Goal: Complete application form

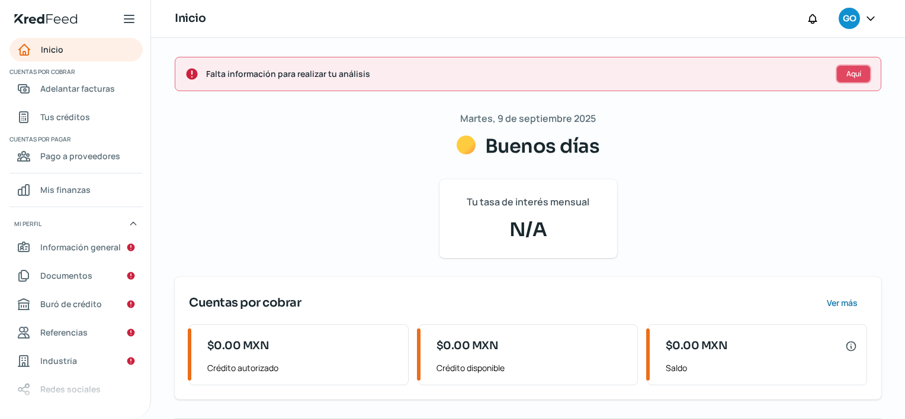
click at [839, 73] on button "Aquí" at bounding box center [854, 74] width 36 height 19
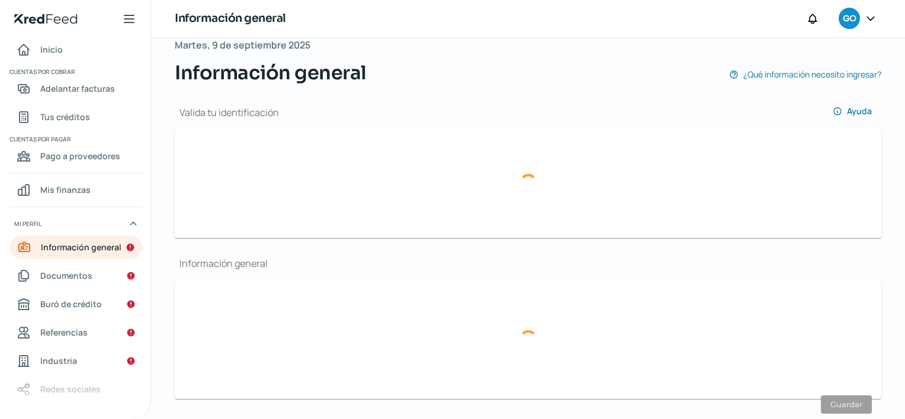
type input "[EMAIL_ADDRESS][DOMAIN_NAME]"
type input "31 - 2133 - 0598"
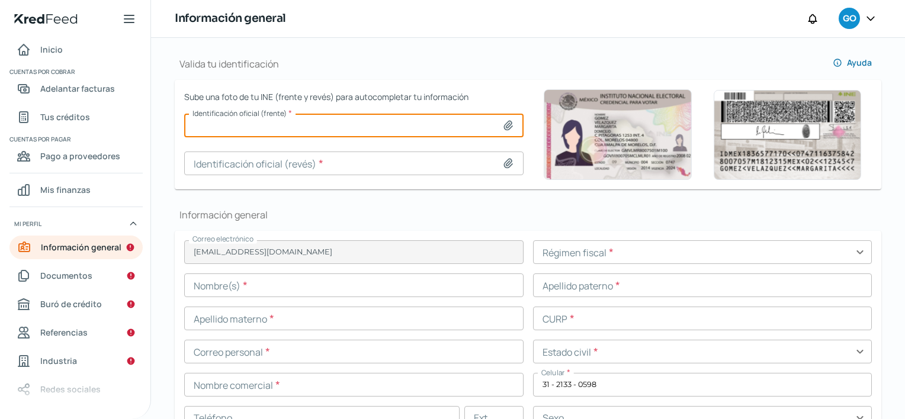
click at [425, 125] on input at bounding box center [353, 126] width 339 height 24
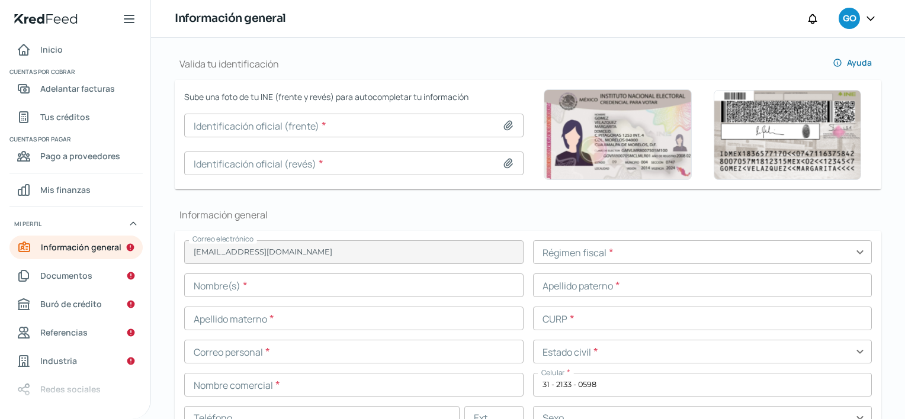
type input "C:\fakepath\[PERSON_NAME].png"
type input "[PERSON_NAME].png"
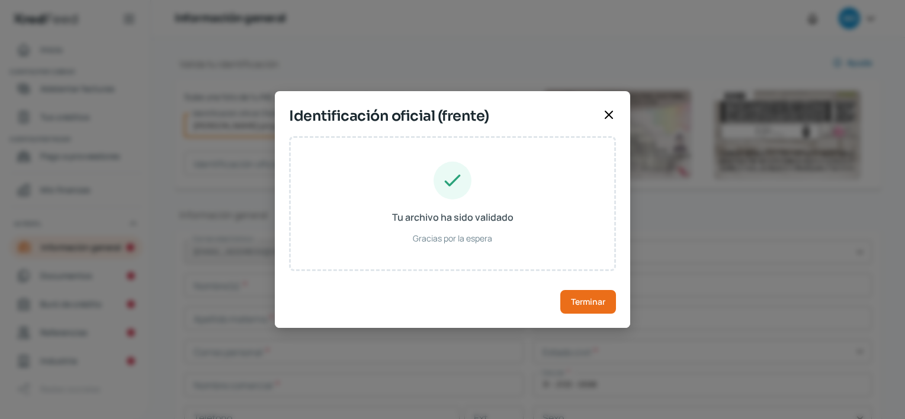
type input "[PERSON_NAME]"
type input "GOGC020608HCMMMRA3"
type input "Hombre"
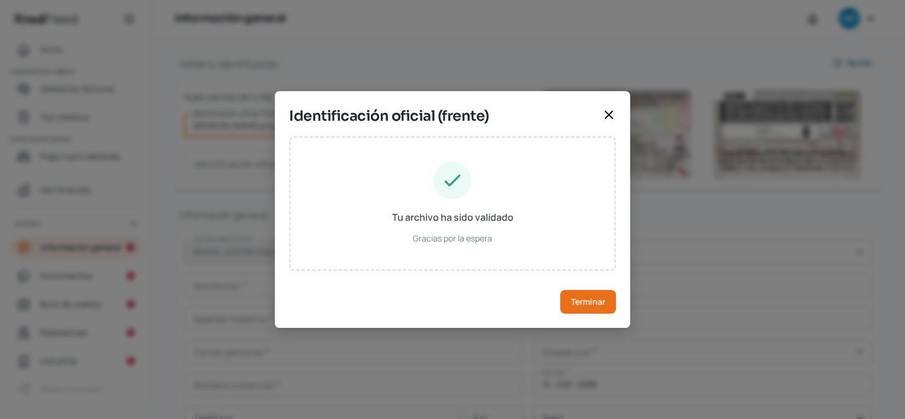
type input "GMGMCR02060806H700"
type input "[DATE]"
click at [583, 294] on button "Terminar" at bounding box center [588, 302] width 56 height 24
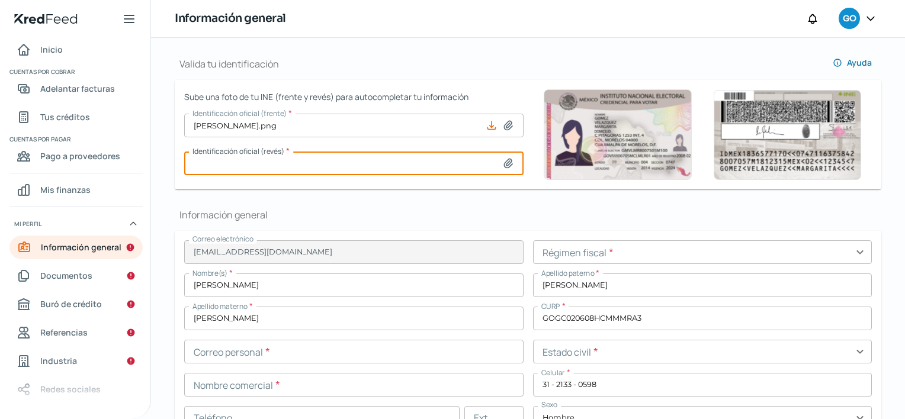
click at [464, 168] on input at bounding box center [353, 164] width 339 height 24
type input "C:\fakepath\[PERSON_NAME].png"
type input "[PERSON_NAME].png"
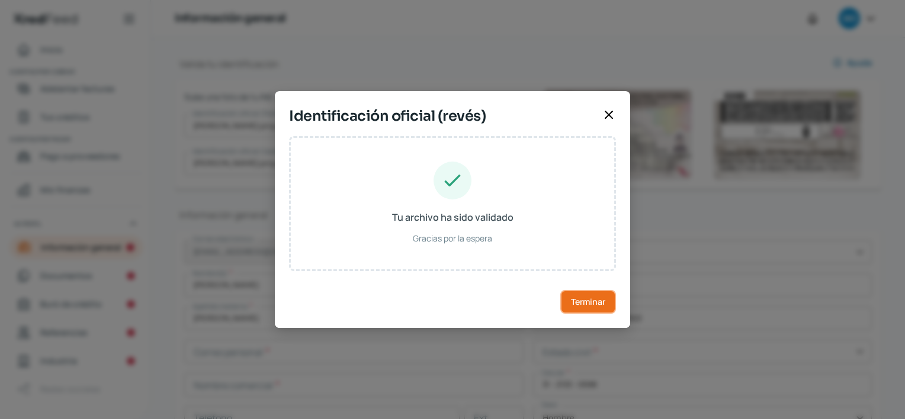
click at [581, 298] on span "Terminar" at bounding box center [588, 302] width 34 height 8
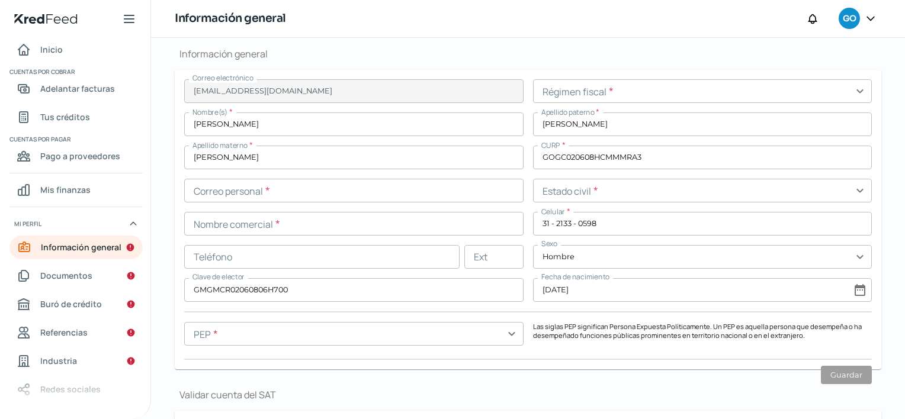
scroll to position [291, 0]
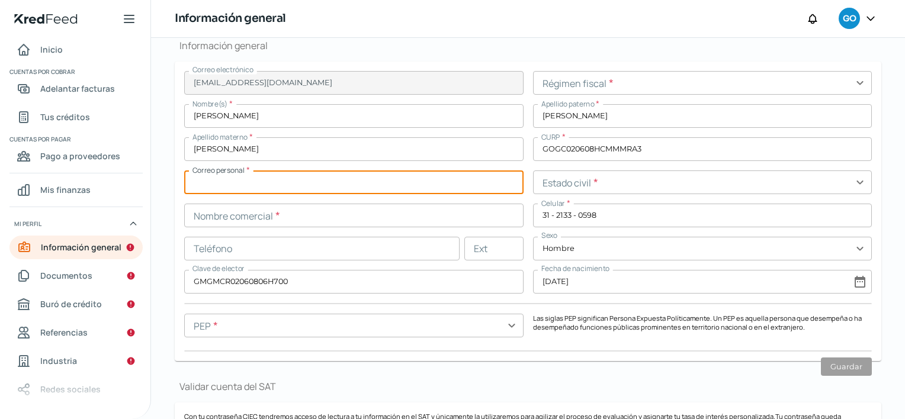
click at [377, 183] on input "text" at bounding box center [353, 183] width 339 height 24
type input "G"
type input "[EMAIL_ADDRESS][DOMAIN_NAME]"
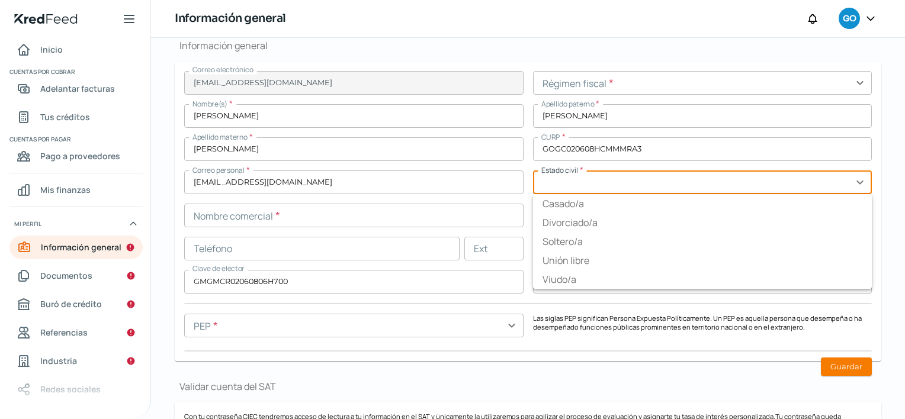
click at [546, 188] on input "text" at bounding box center [702, 183] width 339 height 24
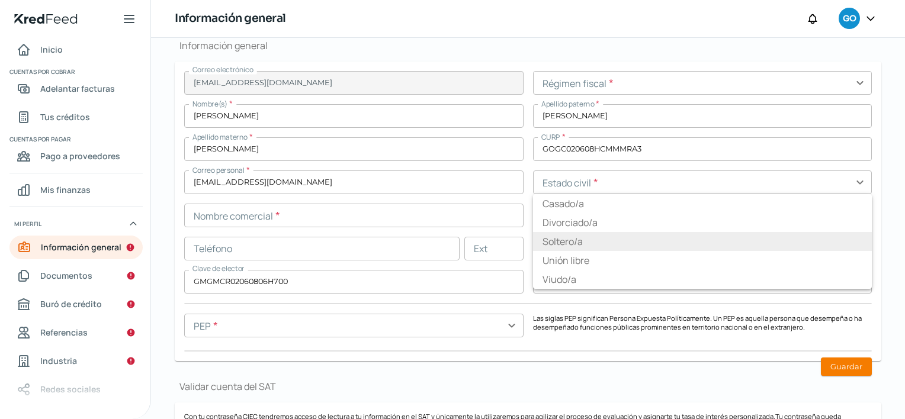
click at [545, 235] on li "Soltero/a" at bounding box center [702, 241] width 339 height 19
type input "Soltero/a"
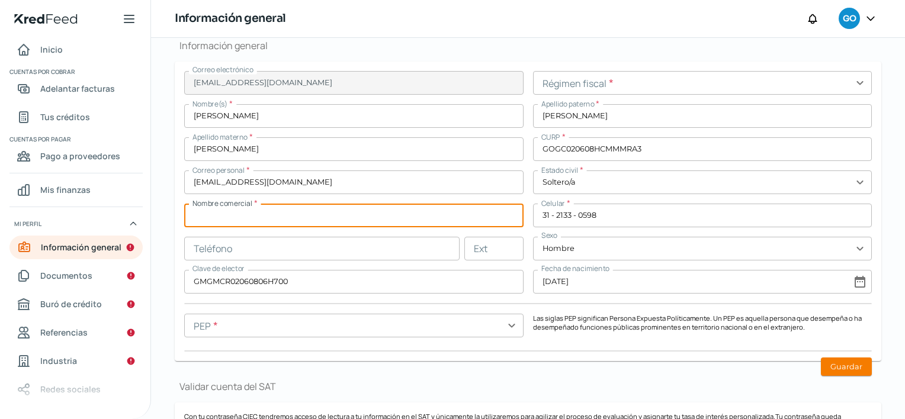
click at [370, 217] on input "text" at bounding box center [353, 216] width 339 height 24
type input "c"
type input "[PERSON_NAME] [PERSON_NAME] [PERSON_NAME]"
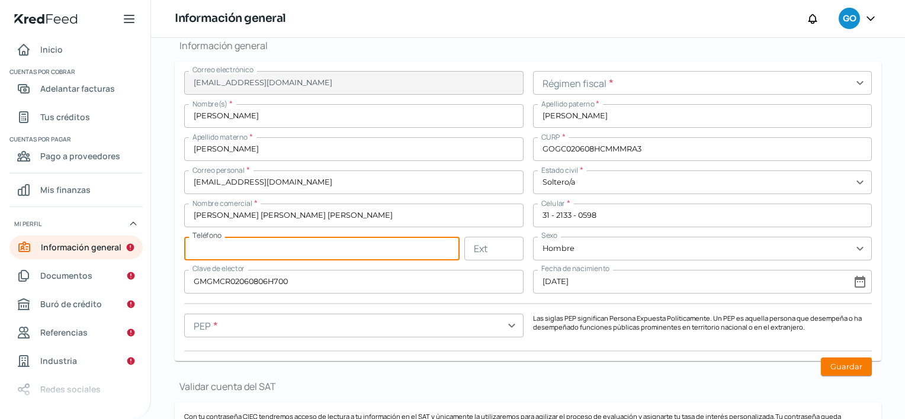
click at [337, 251] on input "text" at bounding box center [321, 249] width 275 height 24
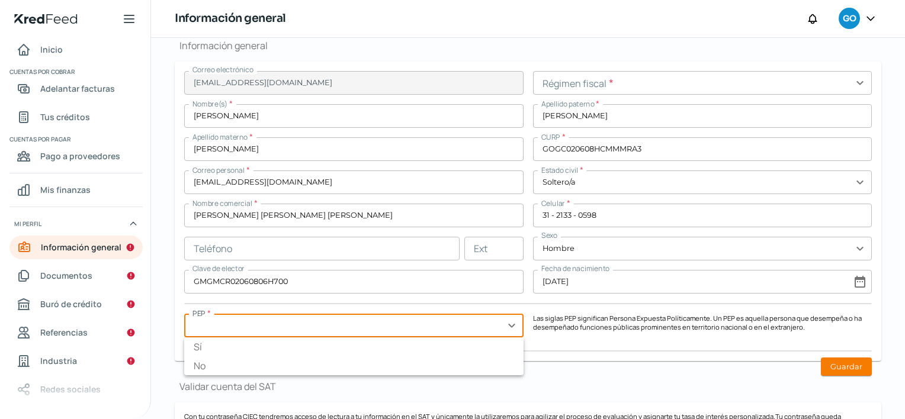
click at [508, 330] on input "text" at bounding box center [353, 326] width 339 height 24
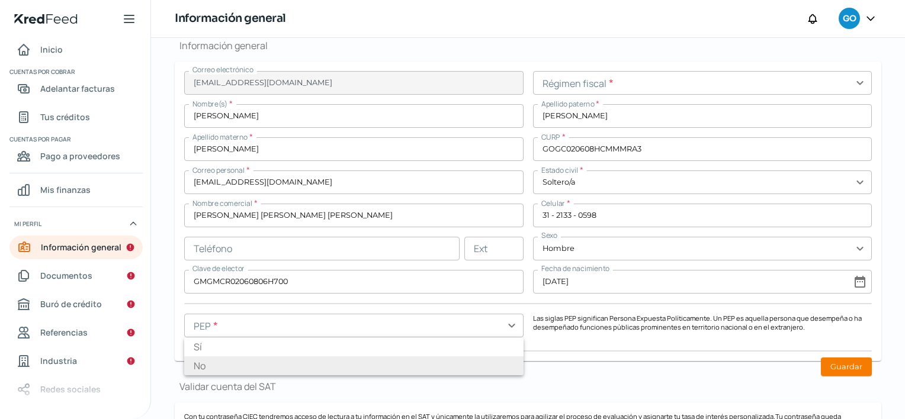
click at [445, 361] on li "No" at bounding box center [353, 366] width 339 height 19
type input "No"
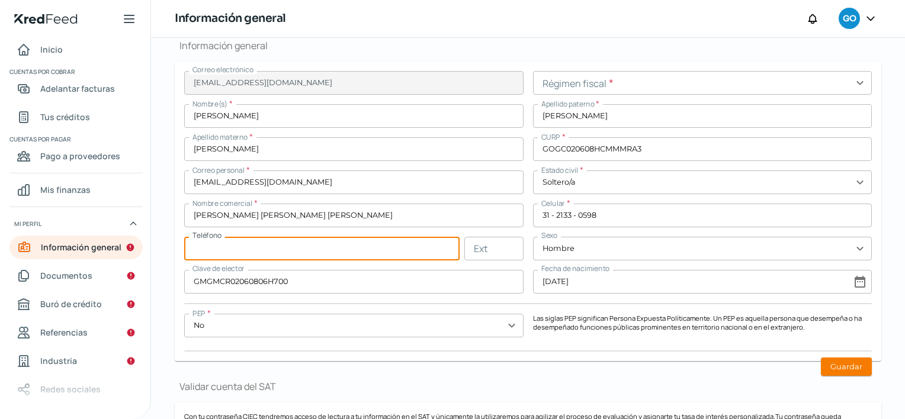
click at [391, 252] on input "text" at bounding box center [321, 249] width 275 height 24
type input "31 - 2133 - 0598"
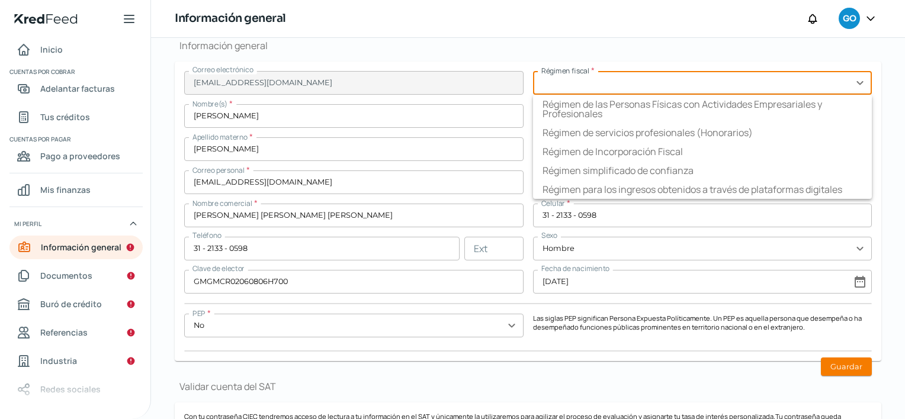
click at [785, 81] on input "text" at bounding box center [702, 83] width 339 height 24
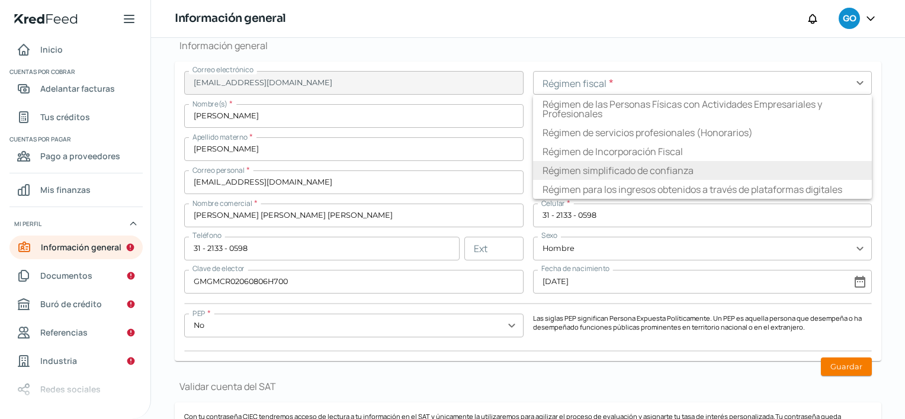
click at [741, 166] on li "Régimen simplificado de confianza" at bounding box center [702, 170] width 339 height 19
type input "Régimen simplificado de confianza"
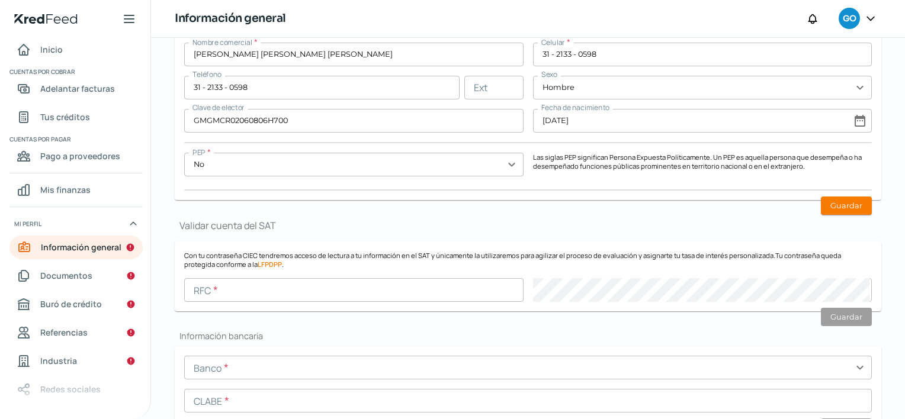
scroll to position [566, 0]
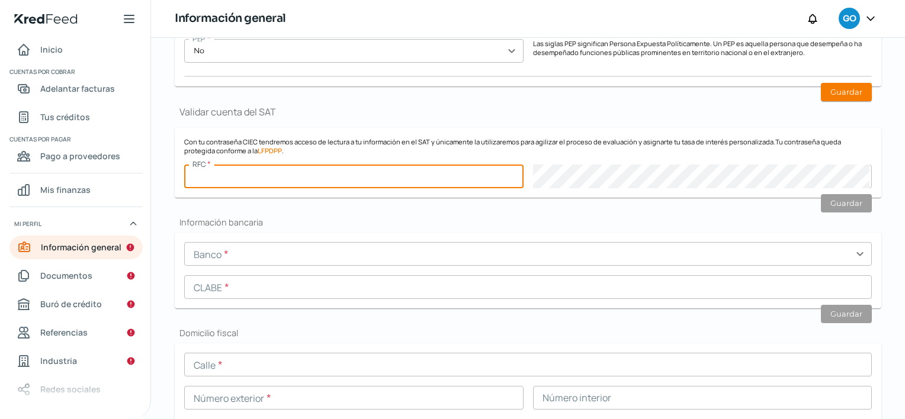
click at [358, 167] on input "text" at bounding box center [353, 177] width 339 height 24
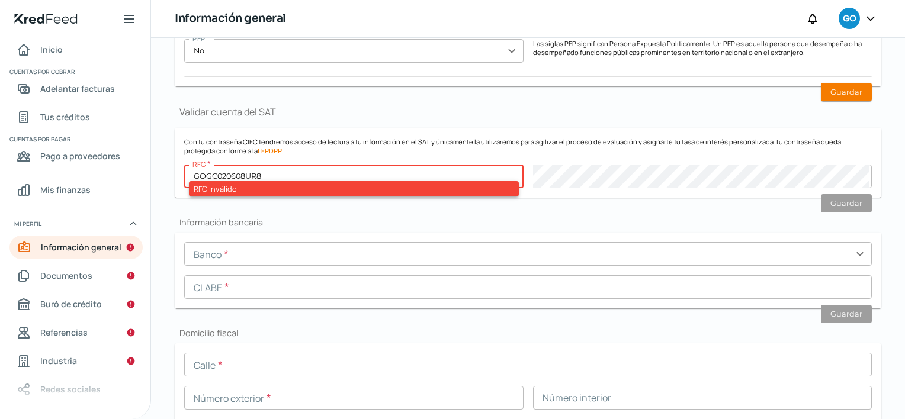
type input "GOGC020608UR8"
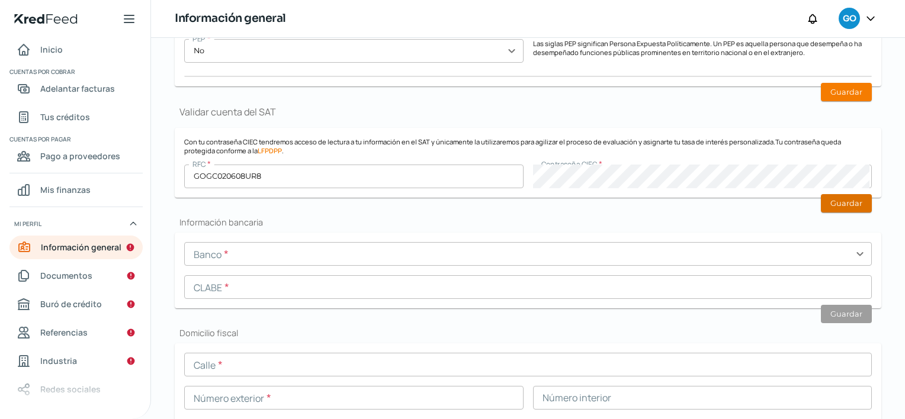
click at [839, 202] on button "Guardar" at bounding box center [846, 203] width 51 height 18
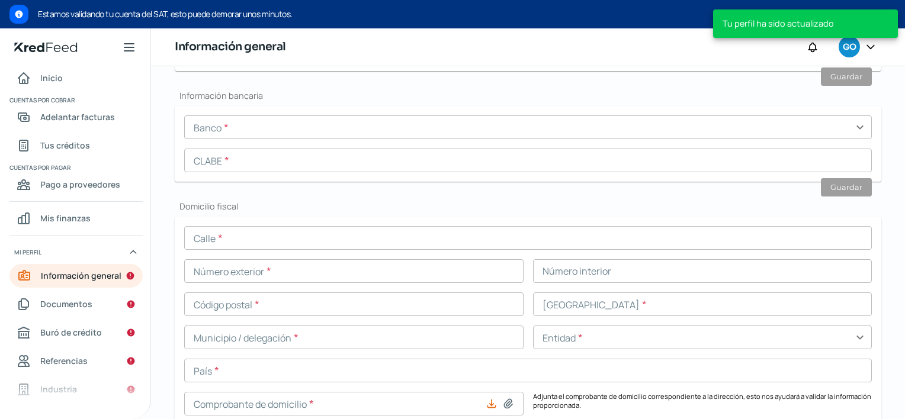
scroll to position [749, 0]
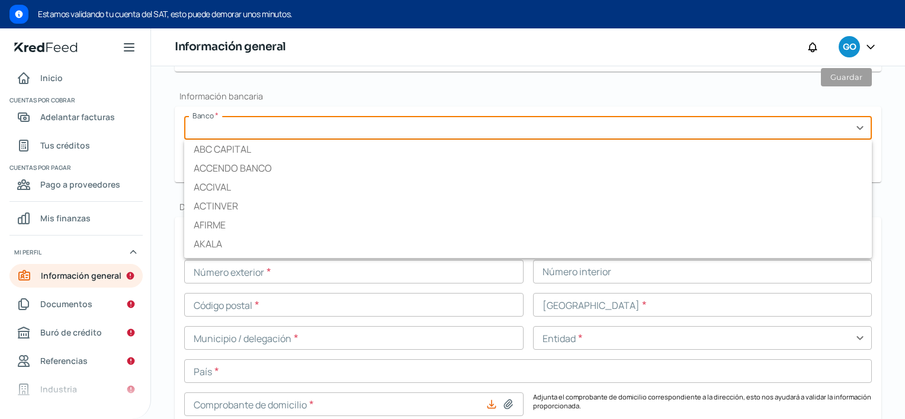
click at [280, 130] on input "text" at bounding box center [528, 128] width 688 height 24
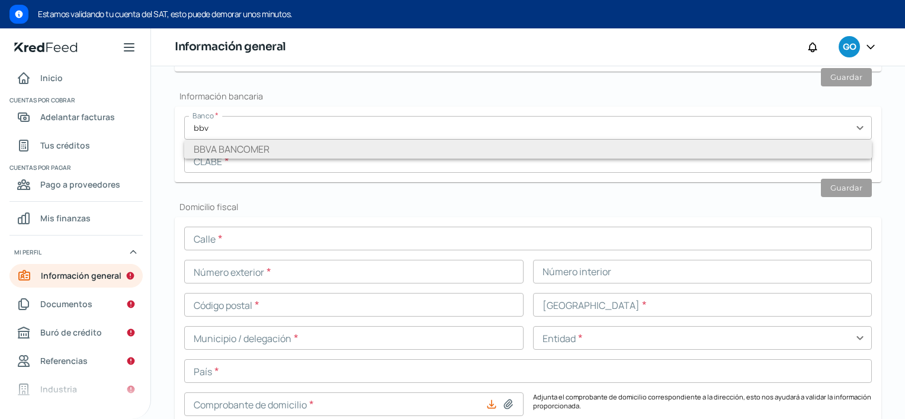
click at [262, 142] on li "BBVA BANCOMER" at bounding box center [528, 149] width 688 height 19
type input "BBVA BANCOMER"
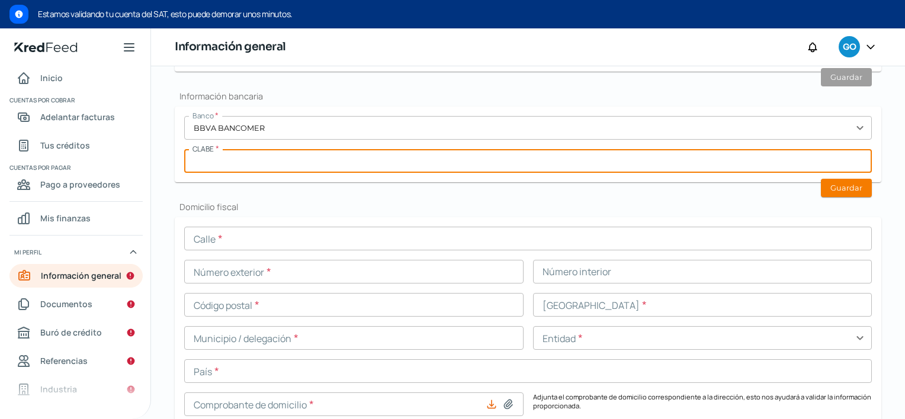
click at [253, 154] on input "text" at bounding box center [528, 161] width 688 height 24
type input "012090004755990401"
click at [843, 183] on button "Guardar" at bounding box center [846, 188] width 51 height 18
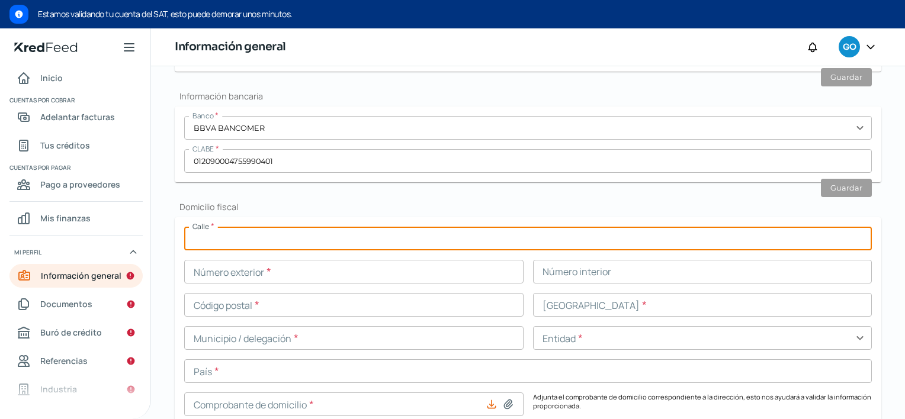
click at [441, 235] on input "text" at bounding box center [528, 239] width 688 height 24
type input "o"
type input "[PERSON_NAME]"
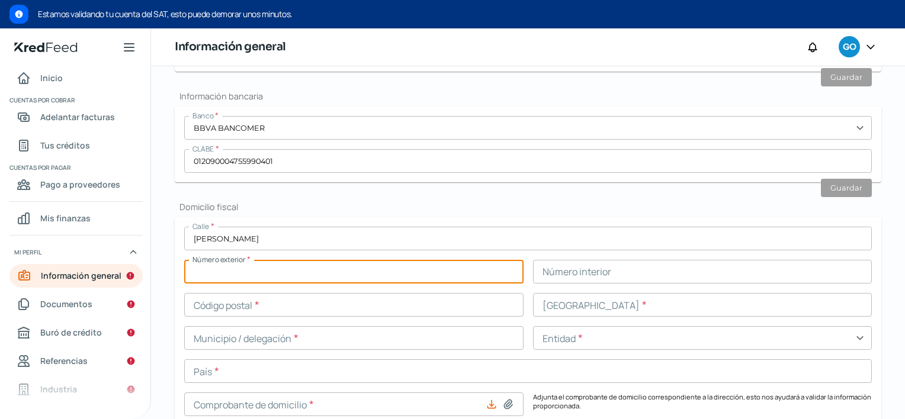
click at [448, 267] on input "text" at bounding box center [353, 272] width 339 height 24
type input "311"
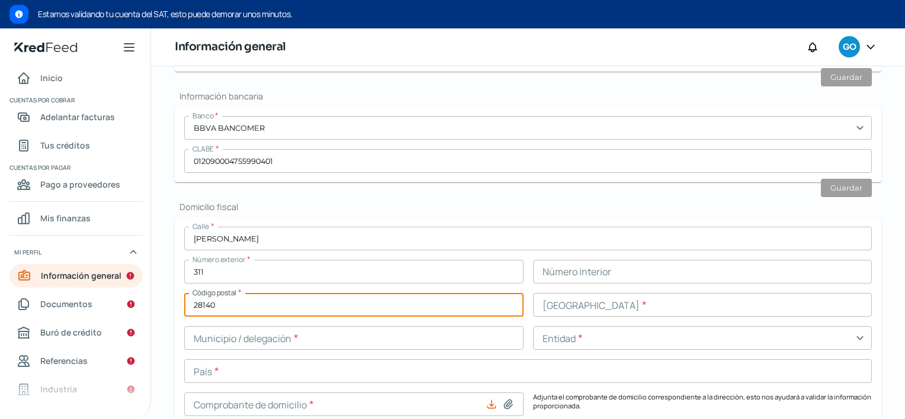
type input "28140"
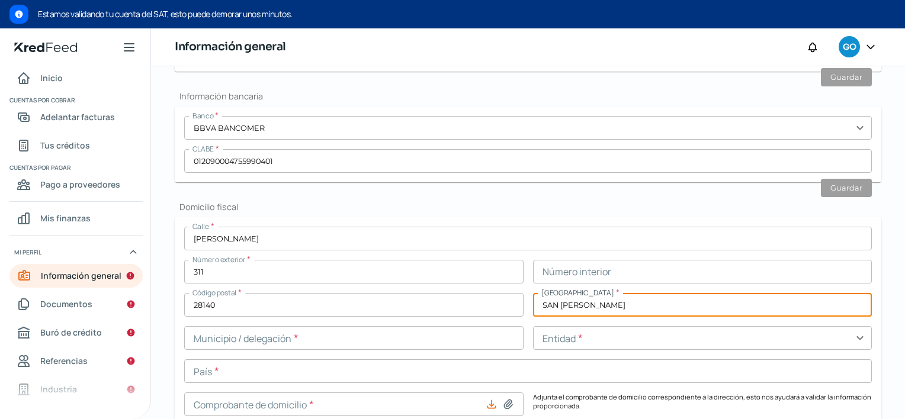
type input "SAN [PERSON_NAME]"
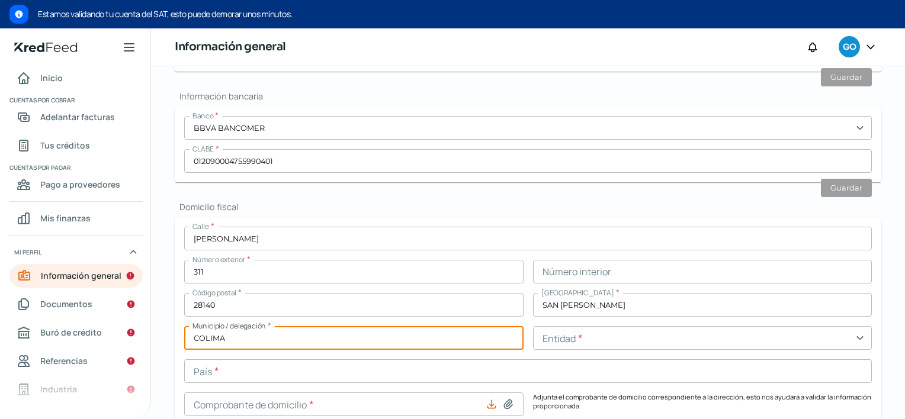
type input "COLIMA"
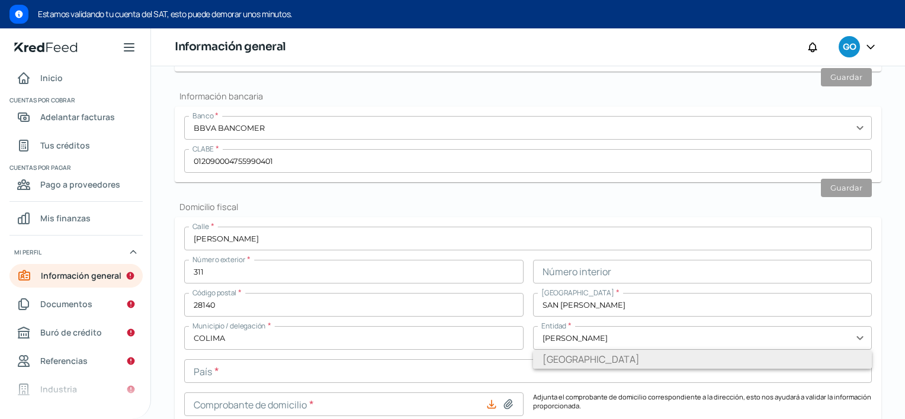
click at [544, 357] on li "[GEOGRAPHIC_DATA]" at bounding box center [702, 359] width 339 height 19
type input "[GEOGRAPHIC_DATA]"
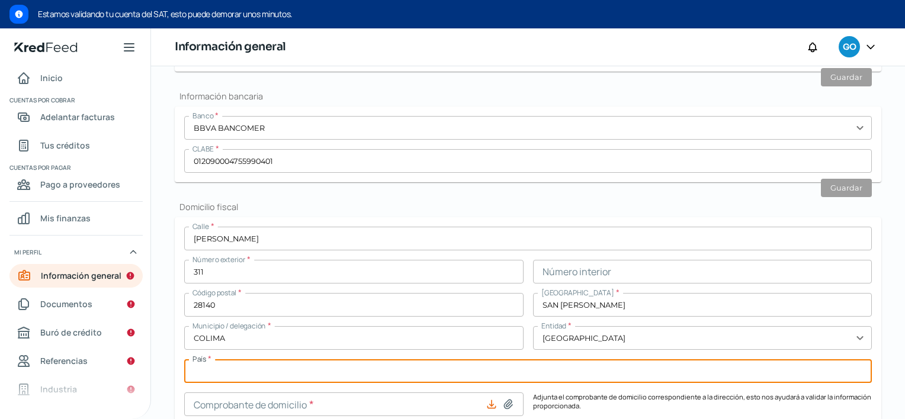
click at [500, 366] on input "text" at bounding box center [528, 371] width 688 height 24
type input "[GEOGRAPHIC_DATA]"
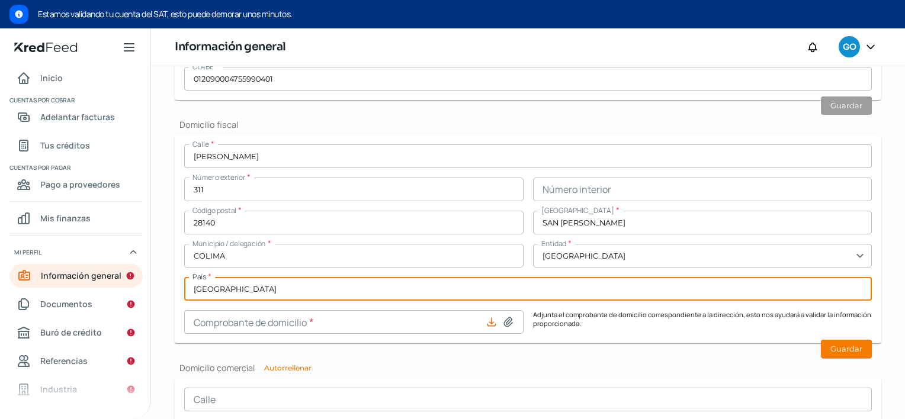
scroll to position [835, 0]
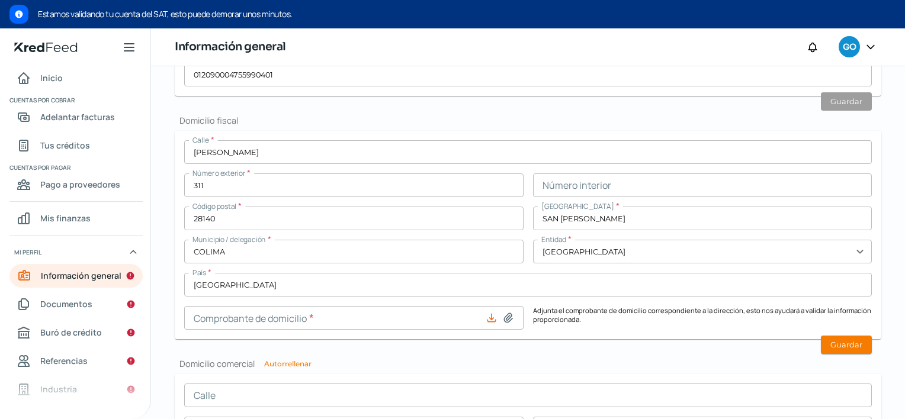
click at [510, 316] on icon at bounding box center [508, 318] width 12 height 12
type input "C:\fakepath\�WA Business (1).pdf"
type input "�WA Business (1).pdf"
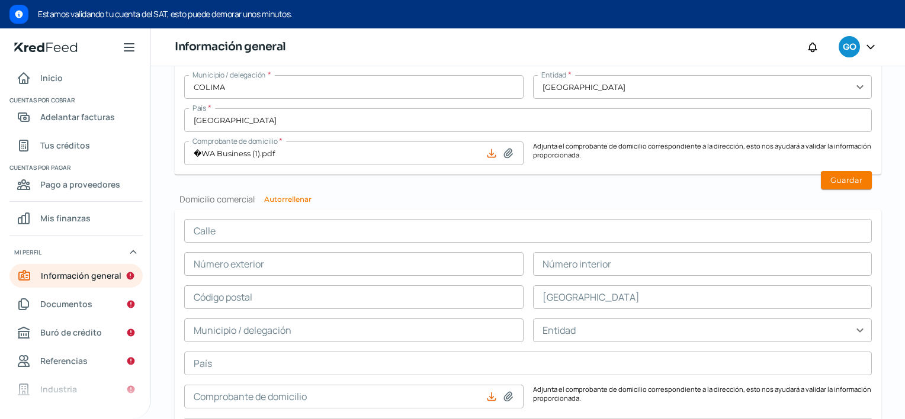
scroll to position [1002, 0]
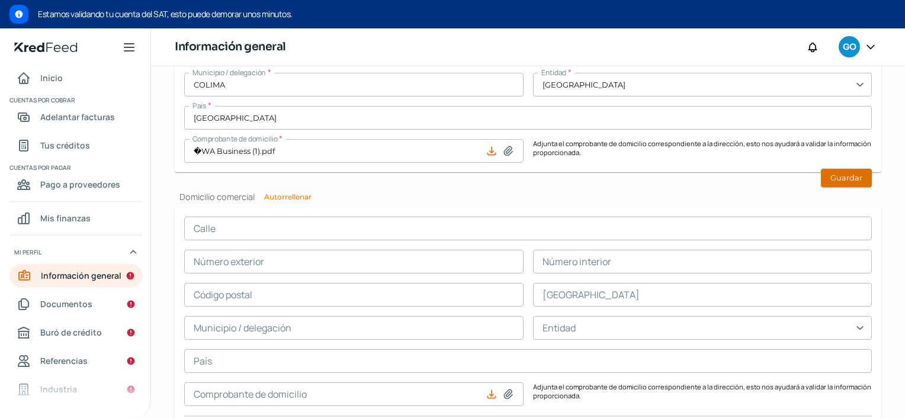
click at [849, 185] on button "Guardar" at bounding box center [846, 178] width 51 height 18
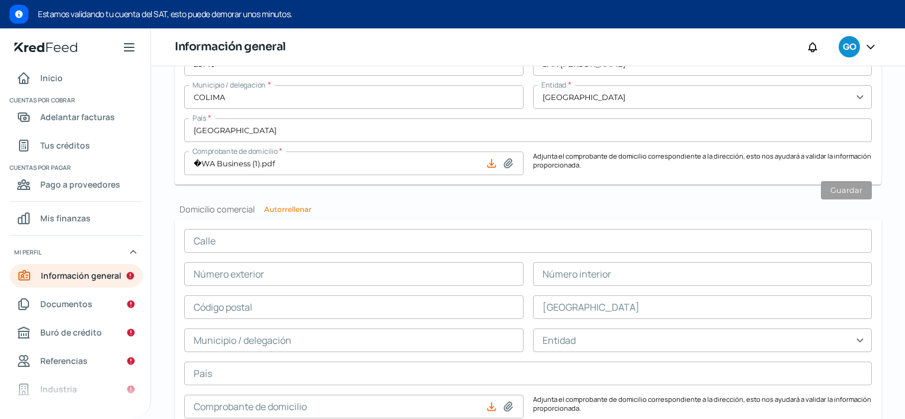
scroll to position [990, 0]
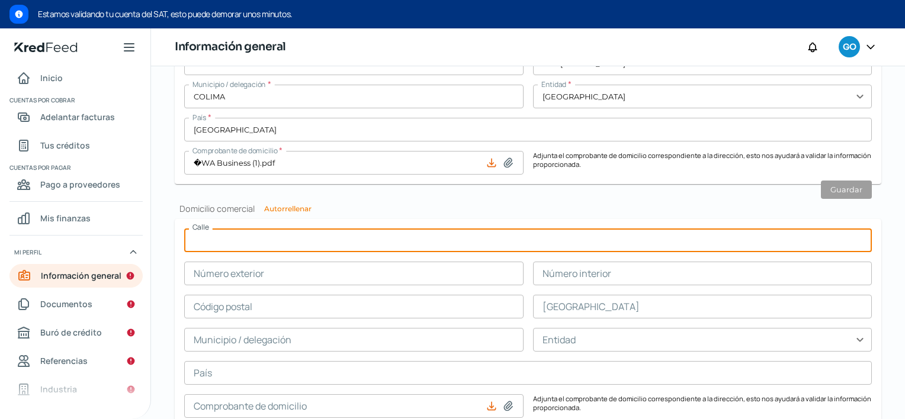
click at [279, 229] on input "text" at bounding box center [528, 241] width 688 height 24
type input "[PERSON_NAME]"
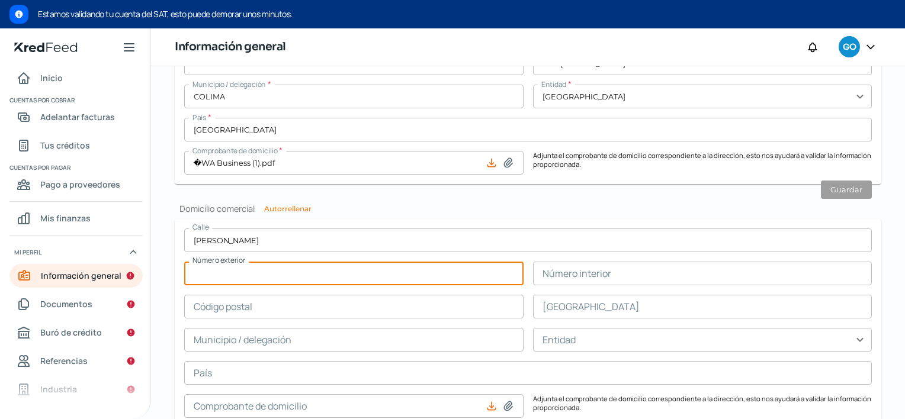
click at [427, 273] on input "text" at bounding box center [353, 274] width 339 height 24
type input "311"
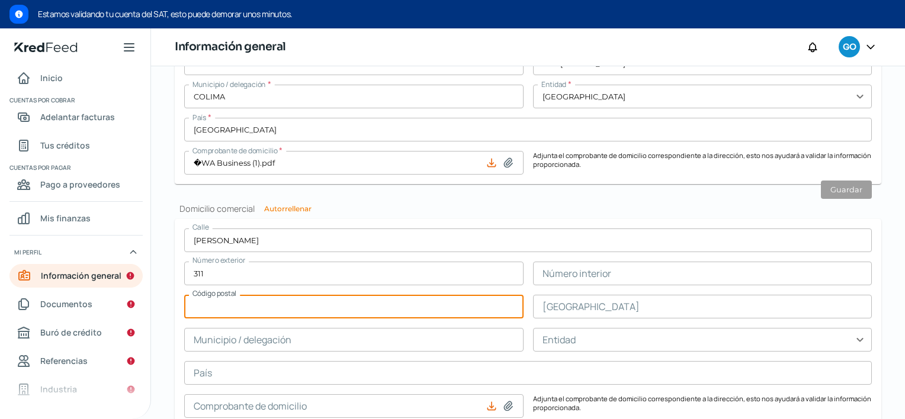
click at [281, 296] on input "text" at bounding box center [353, 307] width 339 height 24
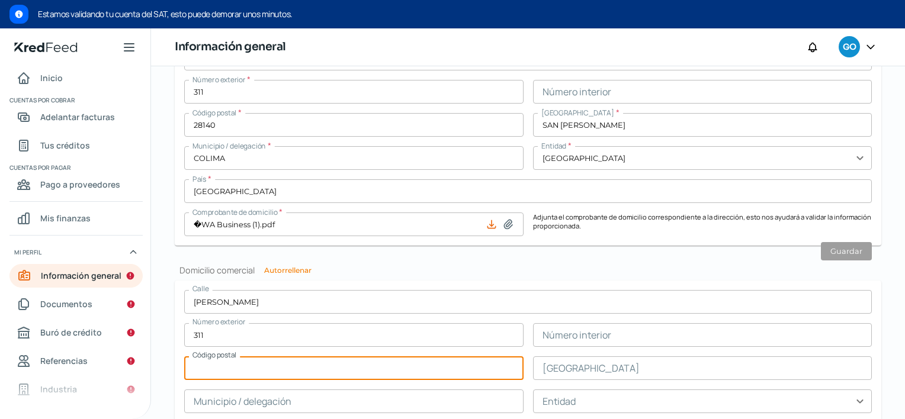
scroll to position [955, 0]
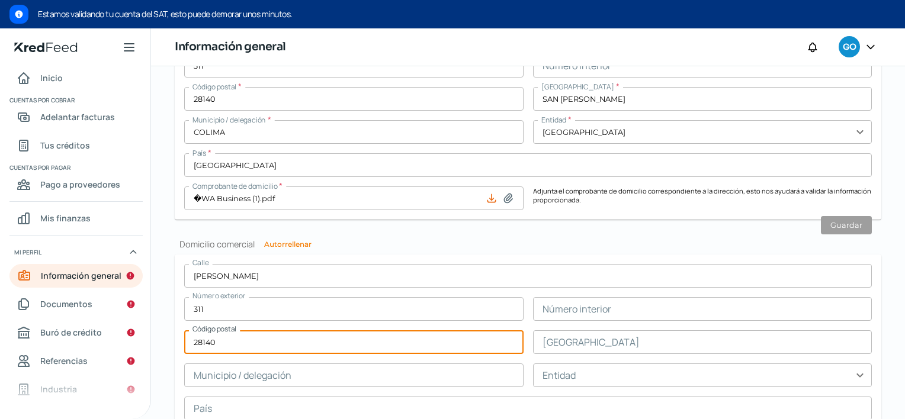
type input "28140"
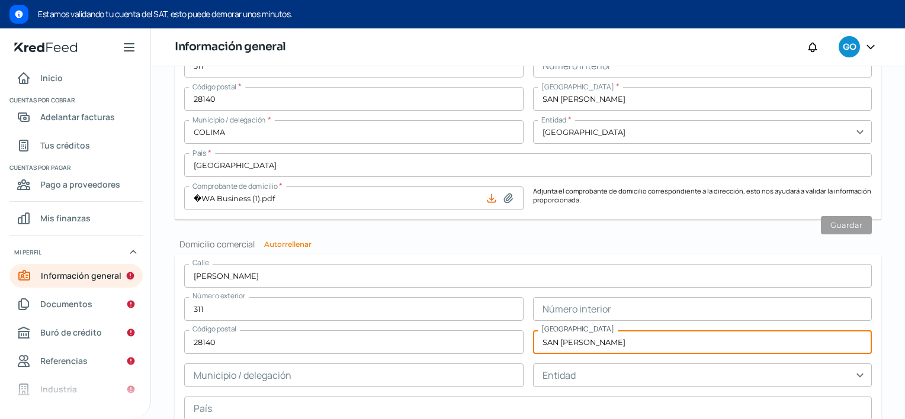
type input "SAN [PERSON_NAME]"
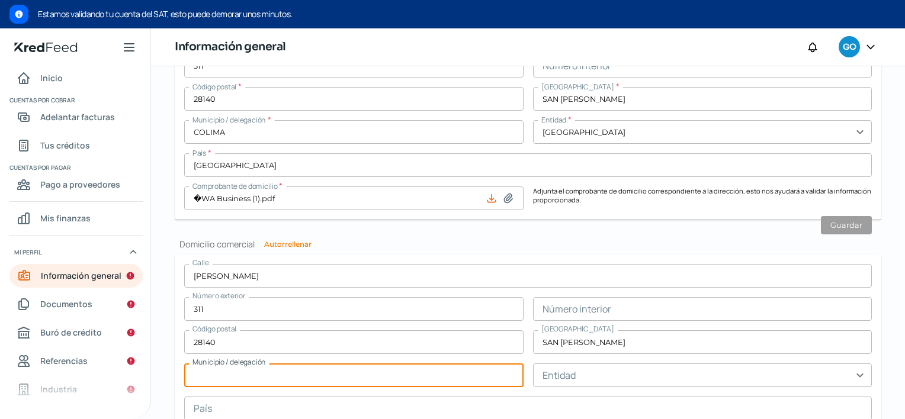
click at [327, 365] on input "text" at bounding box center [353, 376] width 339 height 24
type input "COLIMA"
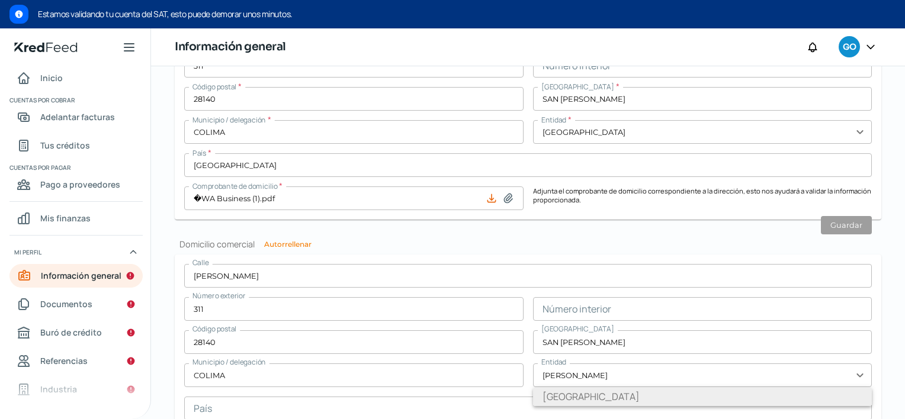
click at [555, 394] on li "[GEOGRAPHIC_DATA]" at bounding box center [702, 396] width 339 height 19
type input "[GEOGRAPHIC_DATA]"
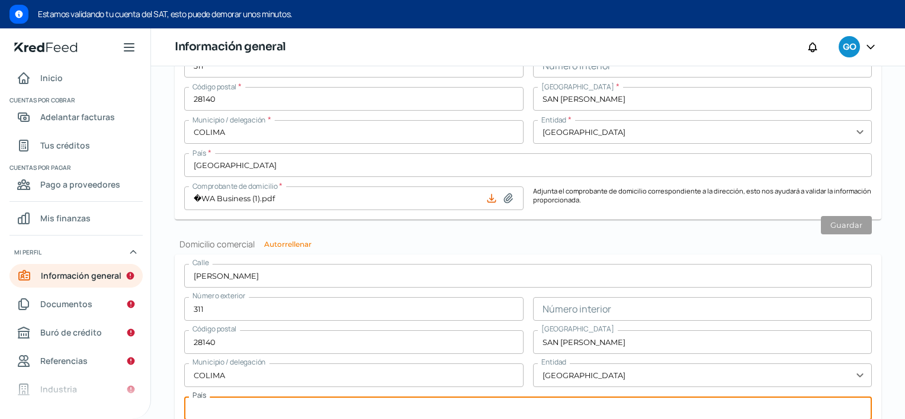
click at [520, 401] on input "text" at bounding box center [528, 409] width 688 height 24
type input "[GEOGRAPHIC_DATA]"
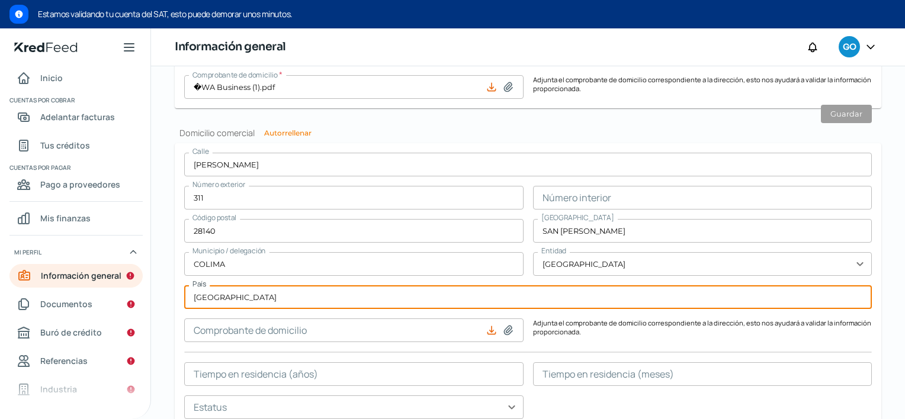
scroll to position [1122, 0]
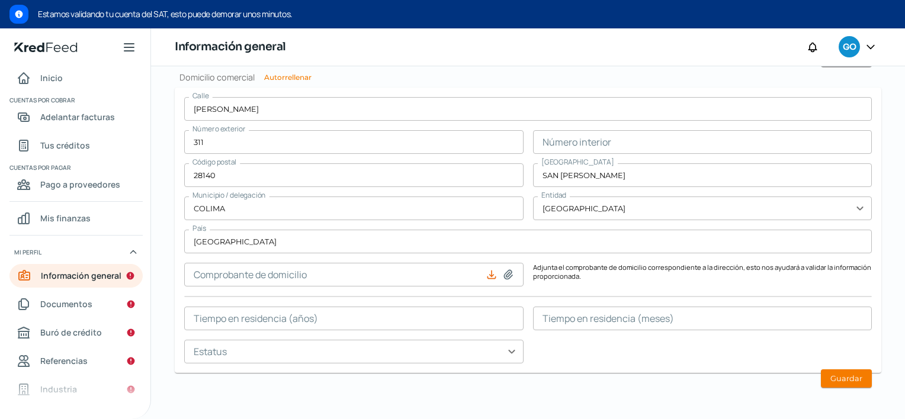
click at [506, 273] on icon at bounding box center [508, 275] width 12 height 12
type input "C:\fakepath\�WA Business.pdf"
type input "�WA Business.pdf"
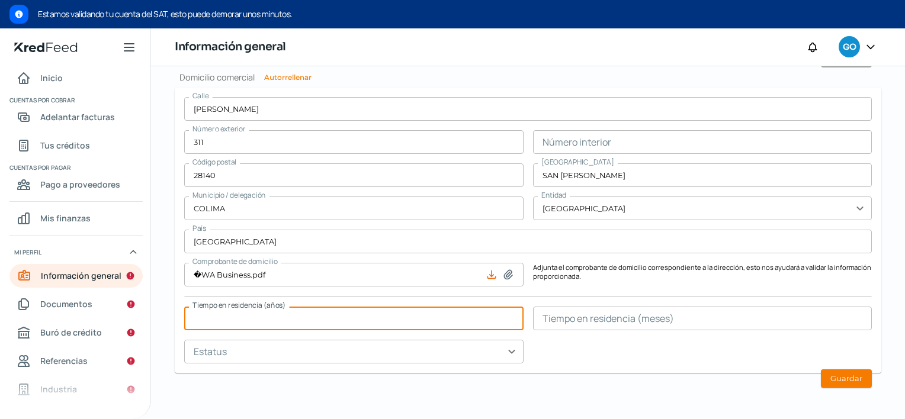
click at [398, 315] on input "text" at bounding box center [353, 319] width 339 height 24
type input "10"
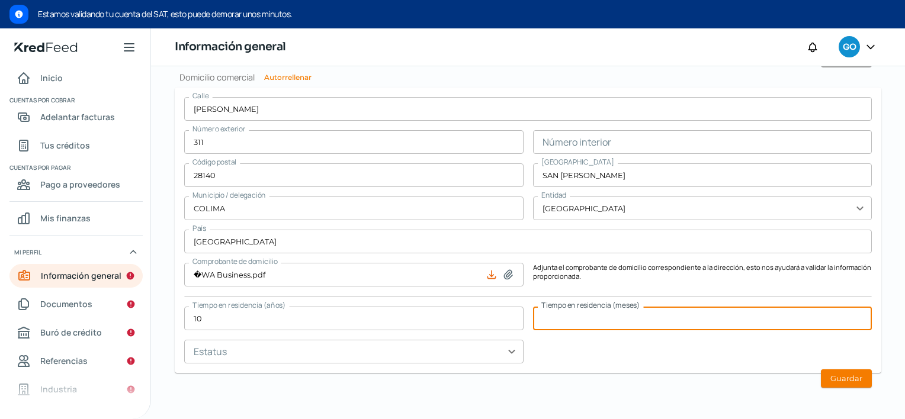
click at [708, 315] on input "text" at bounding box center [702, 319] width 339 height 24
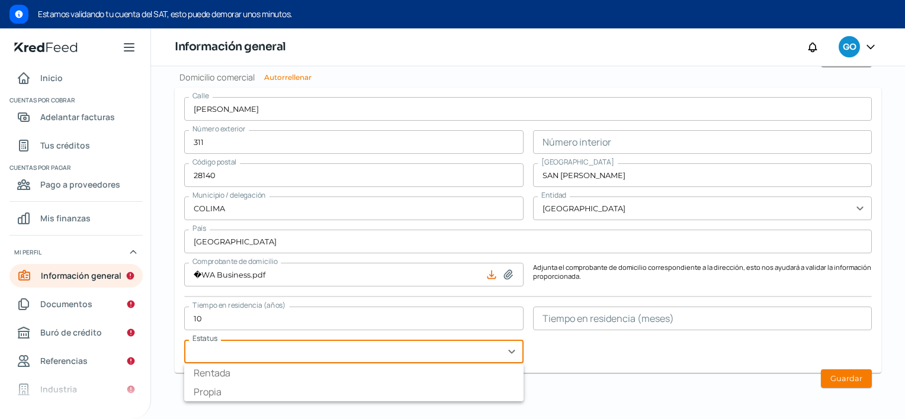
click at [513, 355] on input "text" at bounding box center [353, 352] width 339 height 24
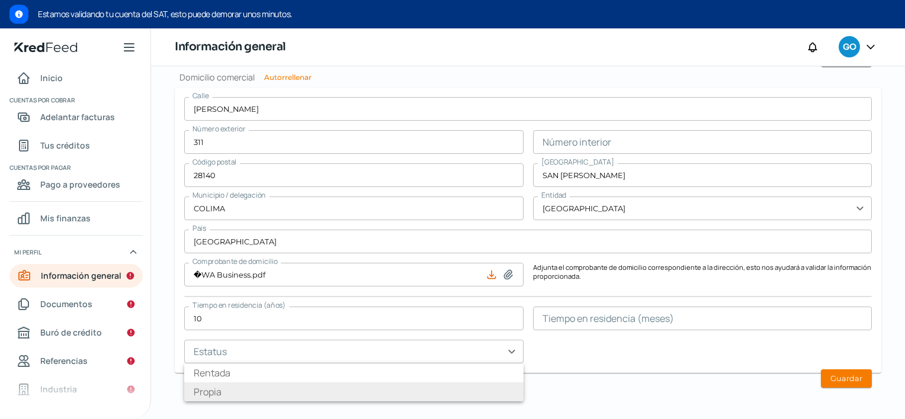
click at [471, 395] on li "Propia" at bounding box center [353, 392] width 339 height 19
type input "Propia"
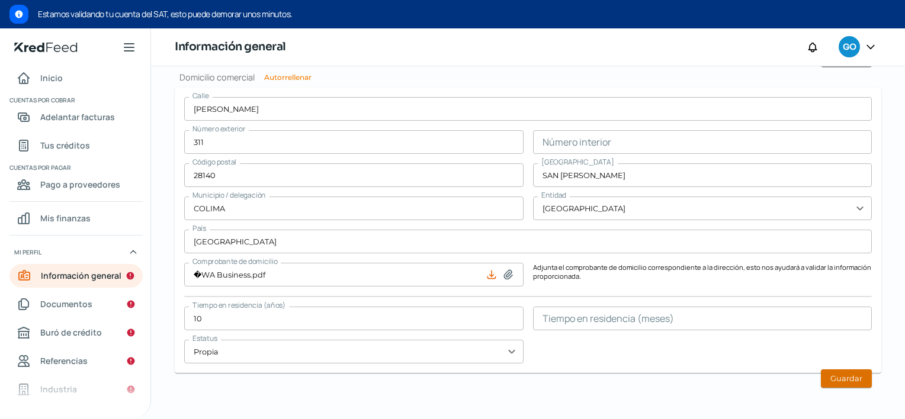
click at [842, 377] on button "Guardar" at bounding box center [846, 379] width 51 height 18
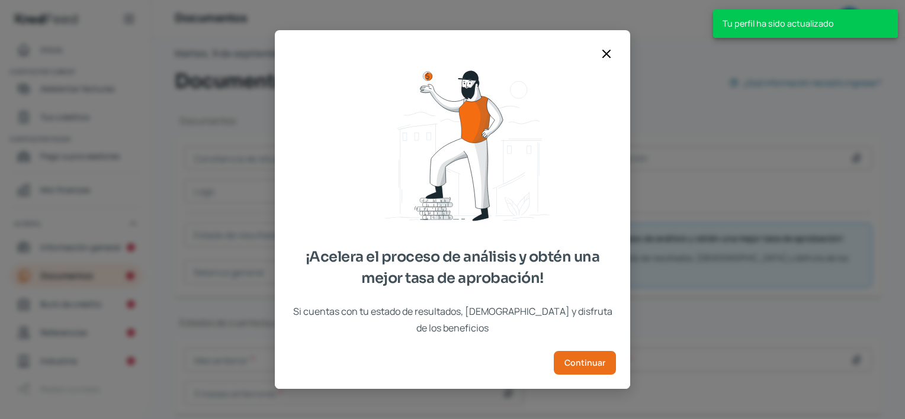
scroll to position [66, 0]
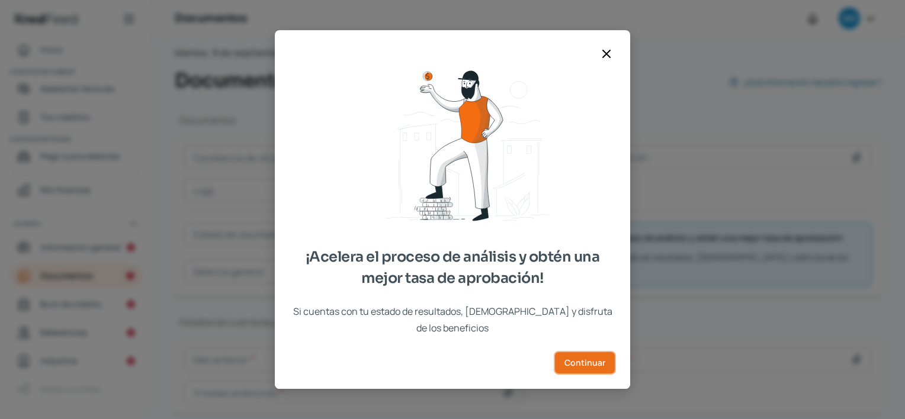
click at [580, 359] on span "Continuar" at bounding box center [584, 363] width 41 height 8
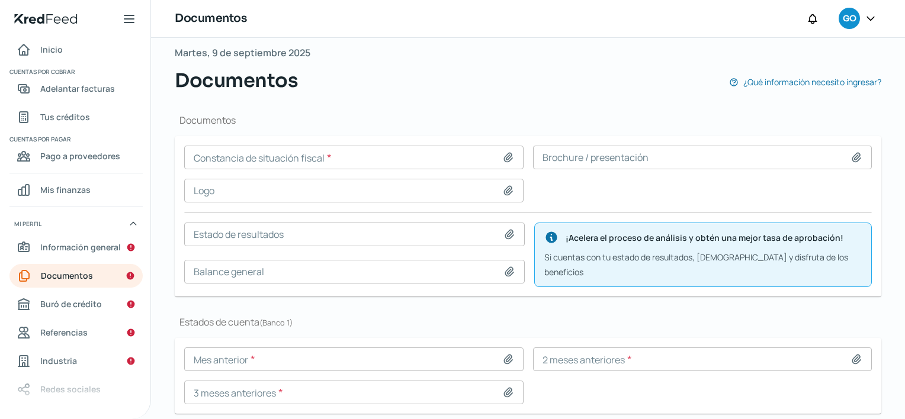
click at [884, 168] on div "Falta información para realizar tu análisis Aquí Martes, 9 de septiembre 2025 D…" at bounding box center [528, 216] width 754 height 489
